Goal: Find specific page/section

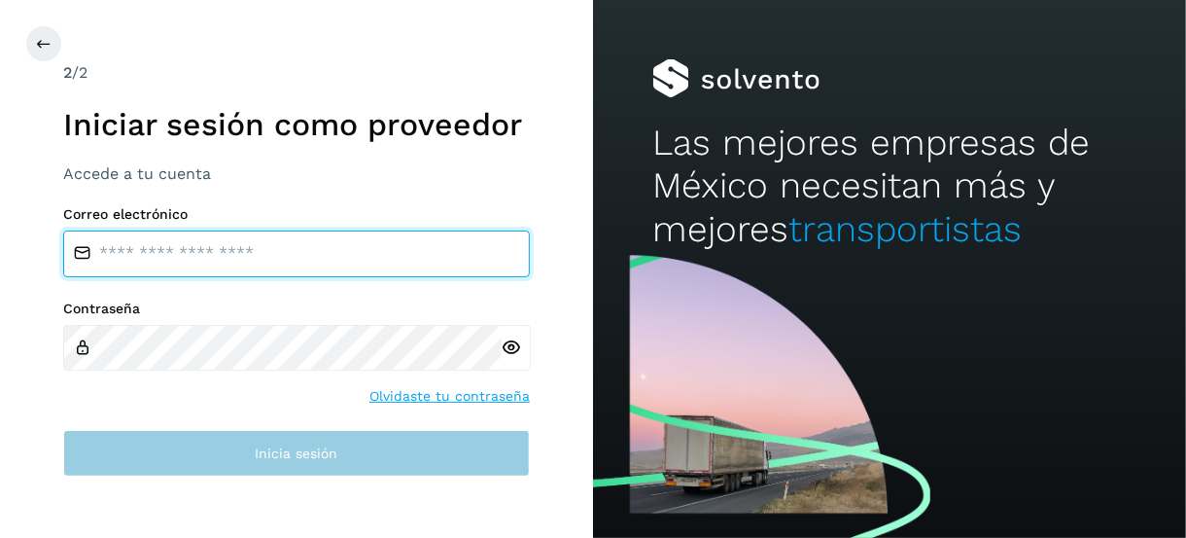
type input "**********"
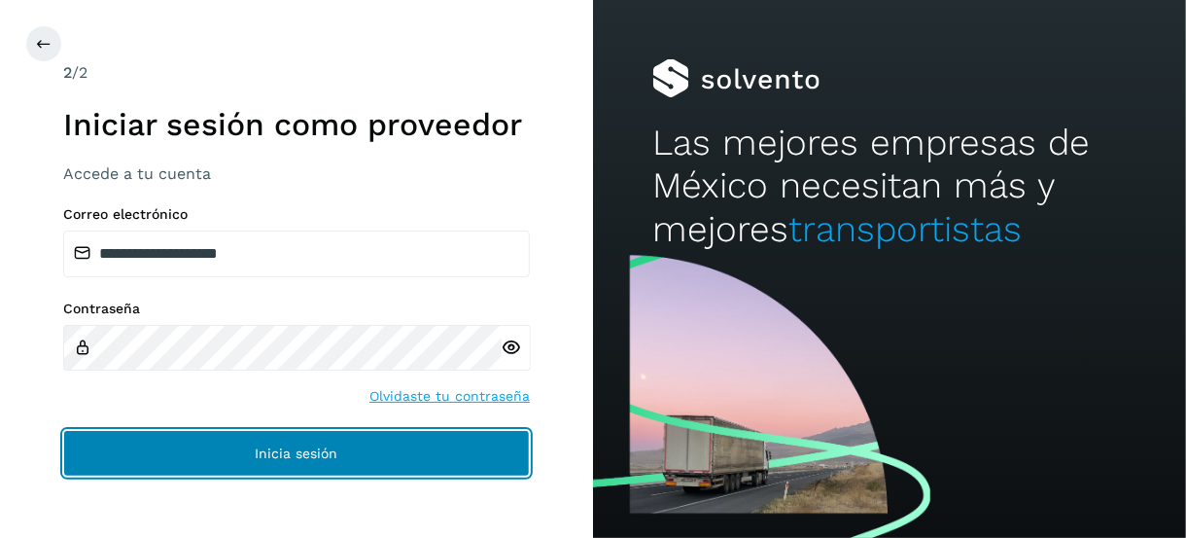
click at [241, 453] on button "Inicia sesión" at bounding box center [296, 453] width 467 height 47
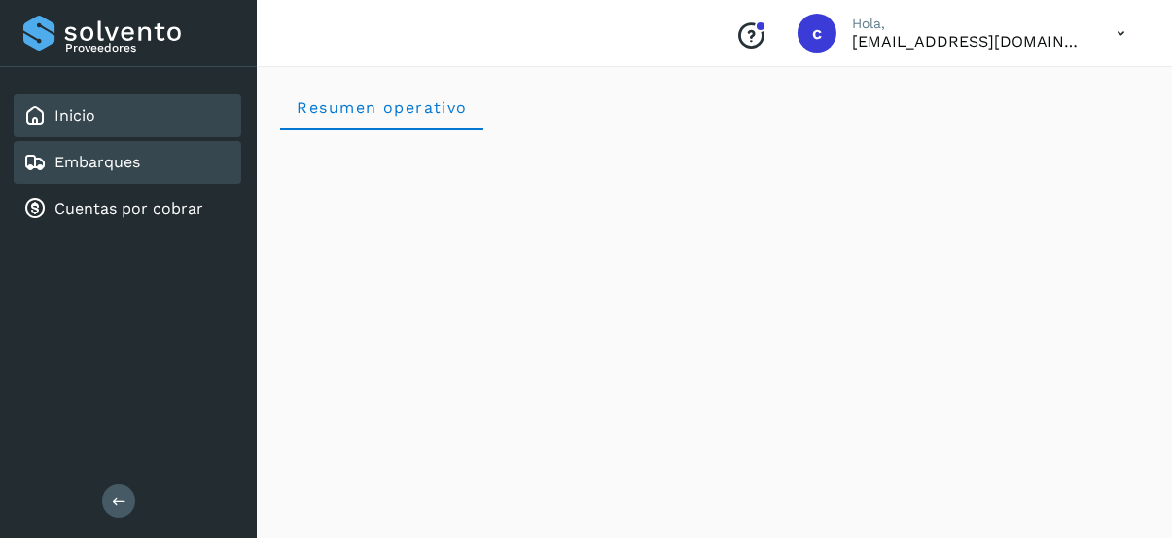
click at [86, 171] on div "Embarques" at bounding box center [81, 162] width 117 height 23
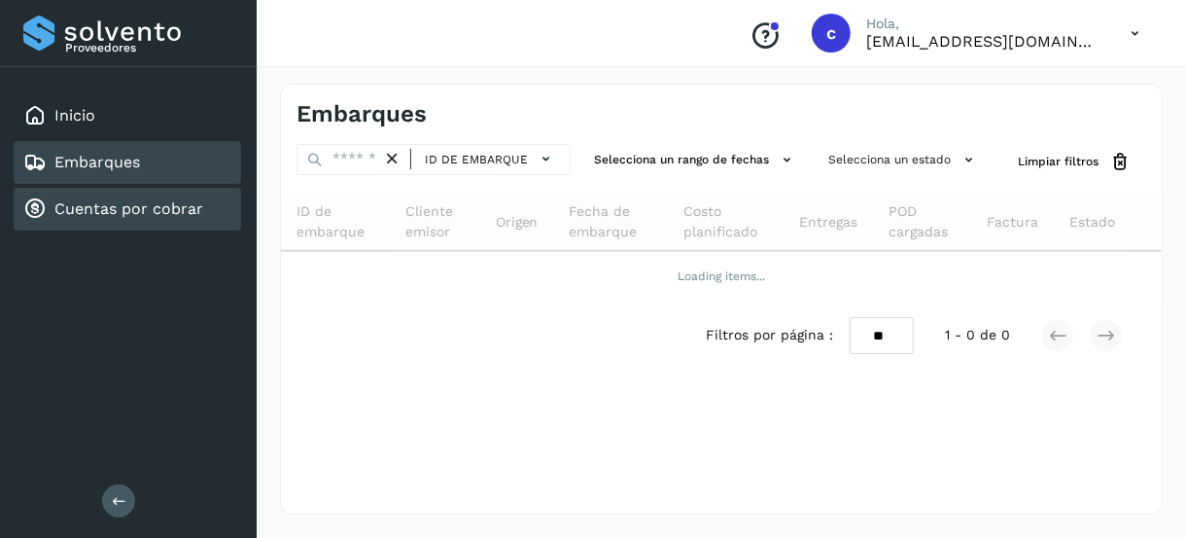
click at [88, 204] on link "Cuentas por cobrar" at bounding box center [128, 208] width 149 height 18
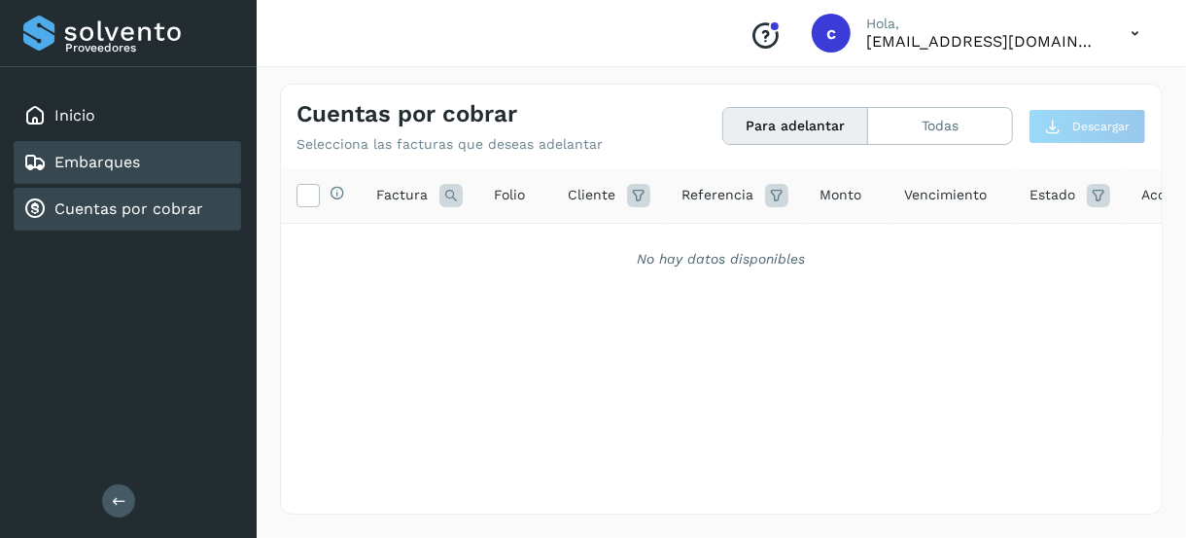
click at [136, 153] on link "Embarques" at bounding box center [97, 162] width 86 height 18
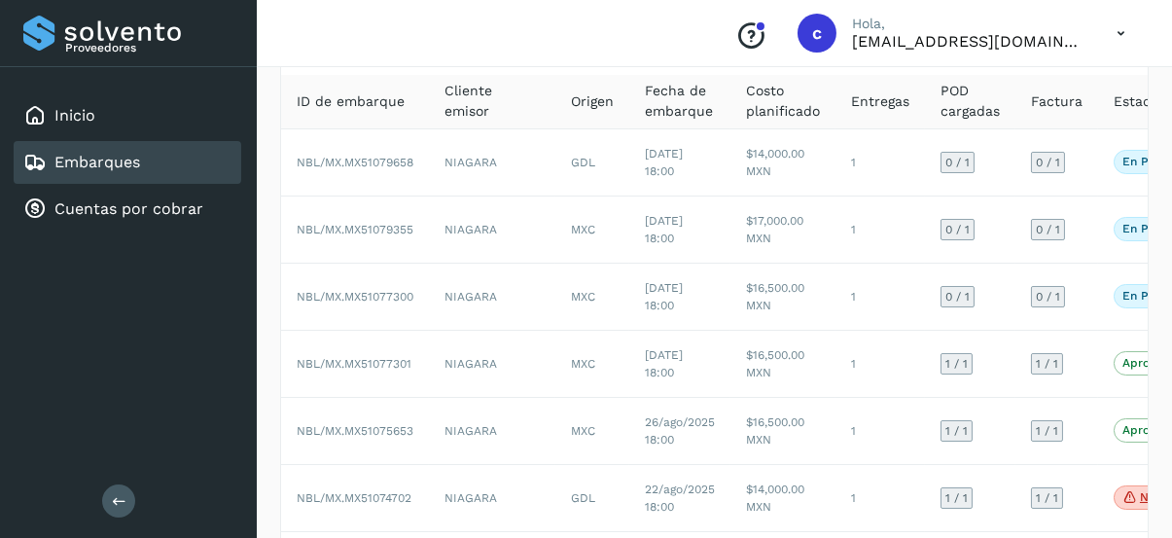
scroll to position [96, 0]
